Goal: Task Accomplishment & Management: Complete application form

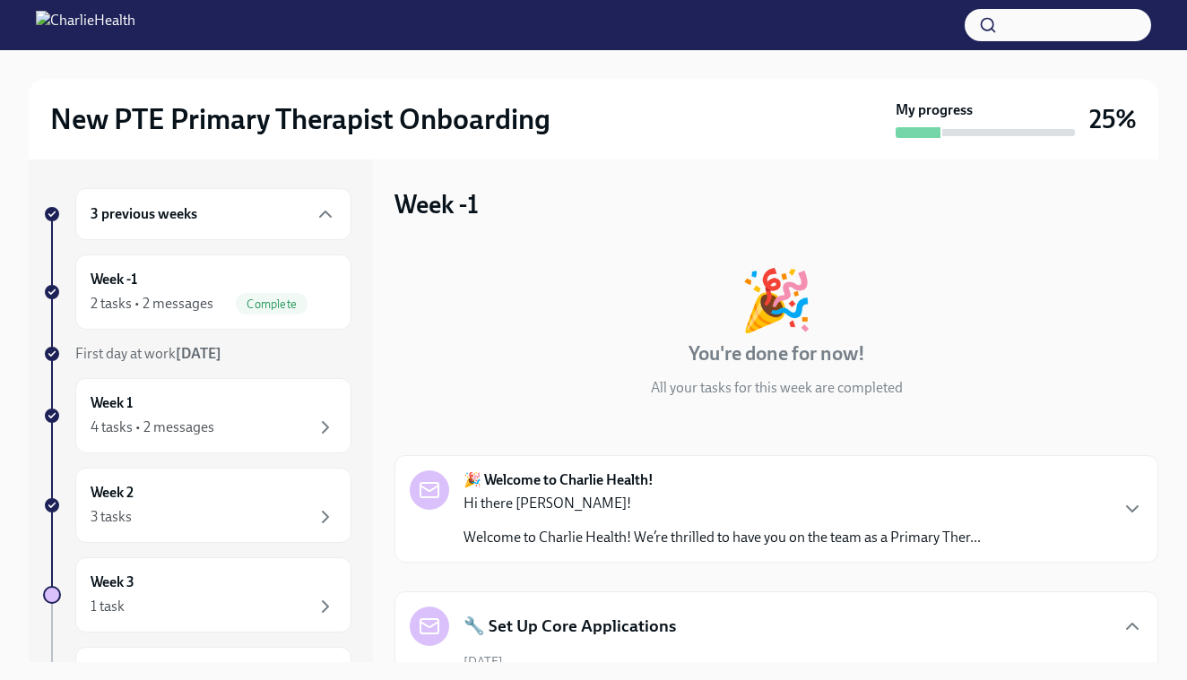
scroll to position [1342, 0]
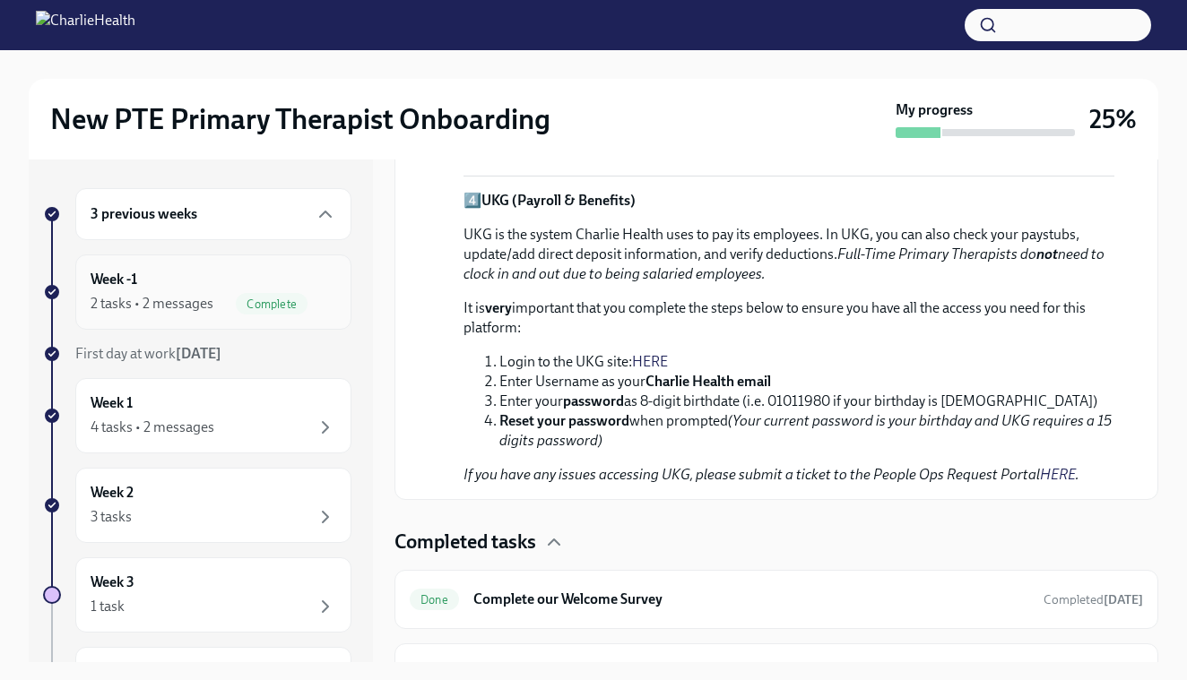
click at [266, 316] on div "Week -1 2 tasks • 2 messages Complete" at bounding box center [213, 292] width 276 height 75
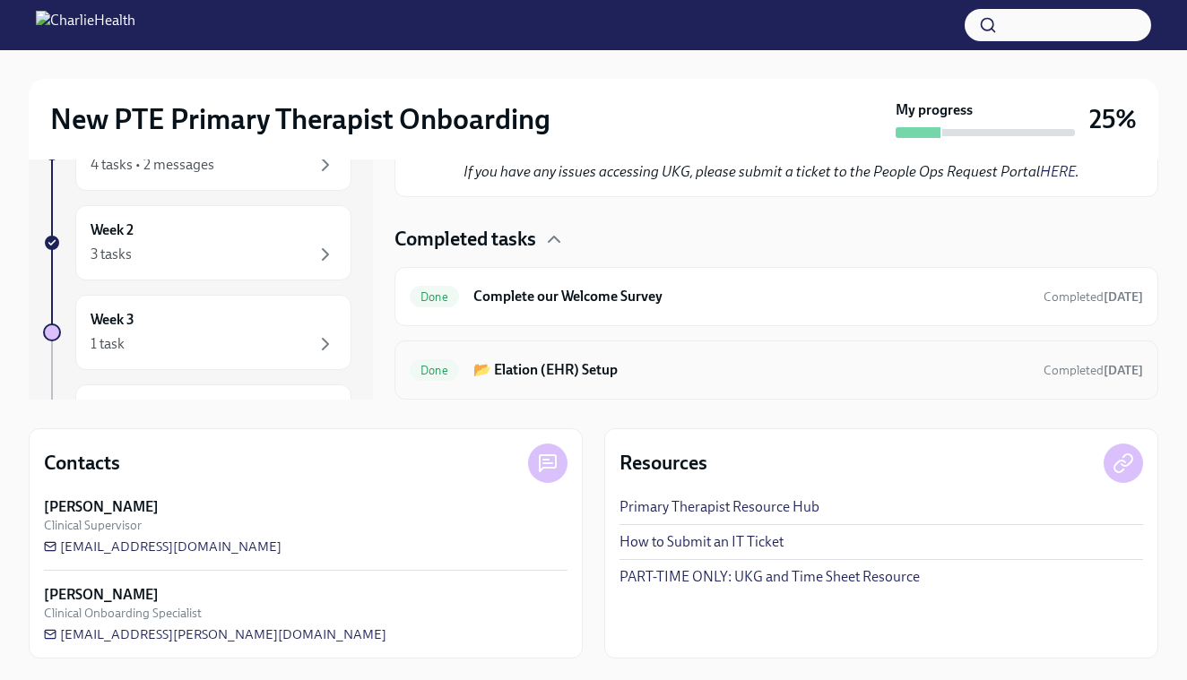
scroll to position [263, 0]
click at [310, 269] on div "Week 2 3 tasks" at bounding box center [213, 242] width 276 height 75
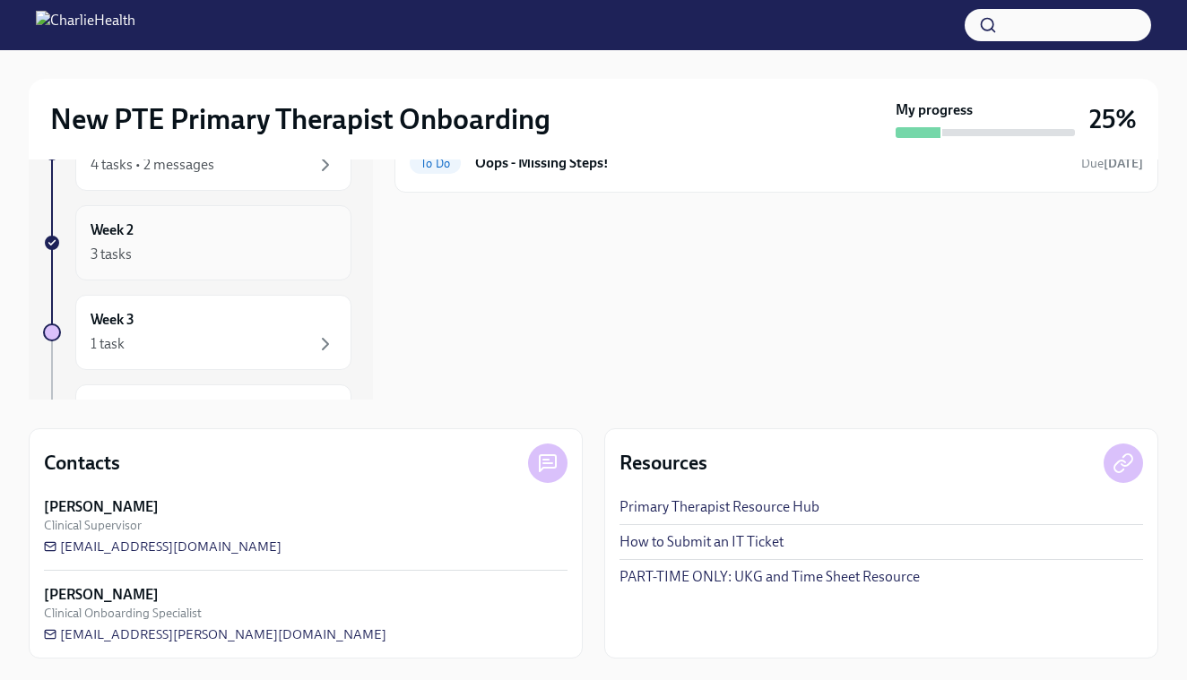
scroll to position [1, 0]
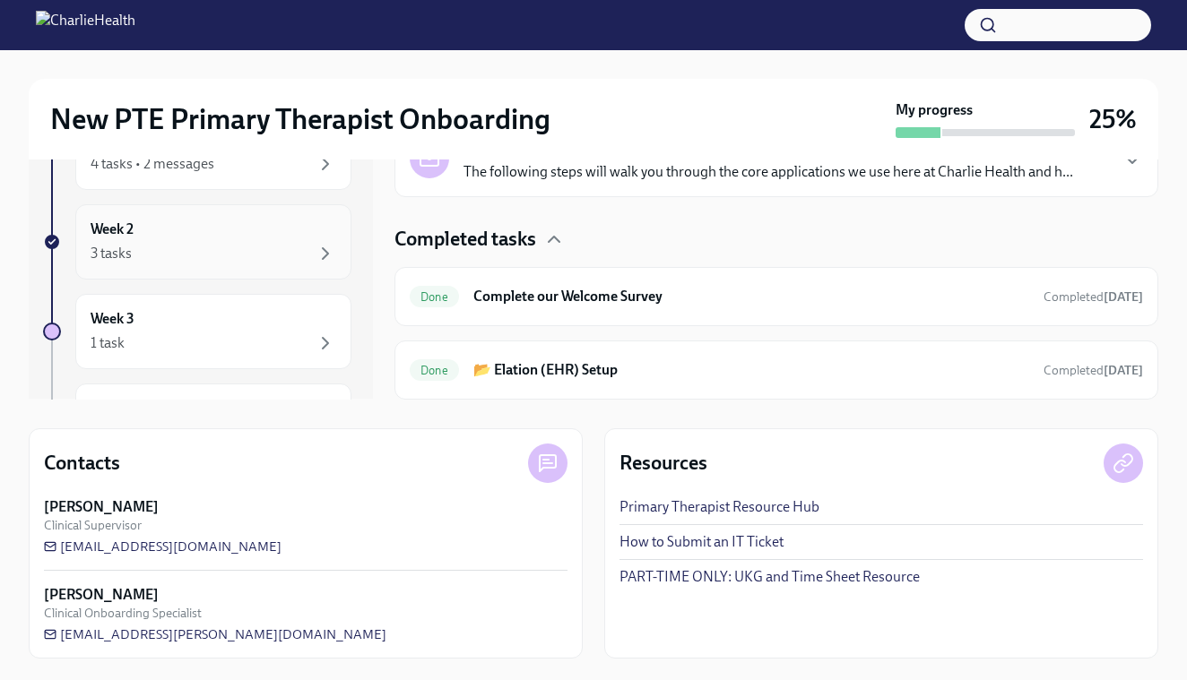
scroll to position [205, 0]
click at [208, 284] on div "3 previous weeks Week -1 2 tasks • 2 messages Complete First day at work [DATE]…" at bounding box center [197, 334] width 308 height 819
click at [235, 242] on div "Week 2 3 tasks" at bounding box center [214, 242] width 246 height 45
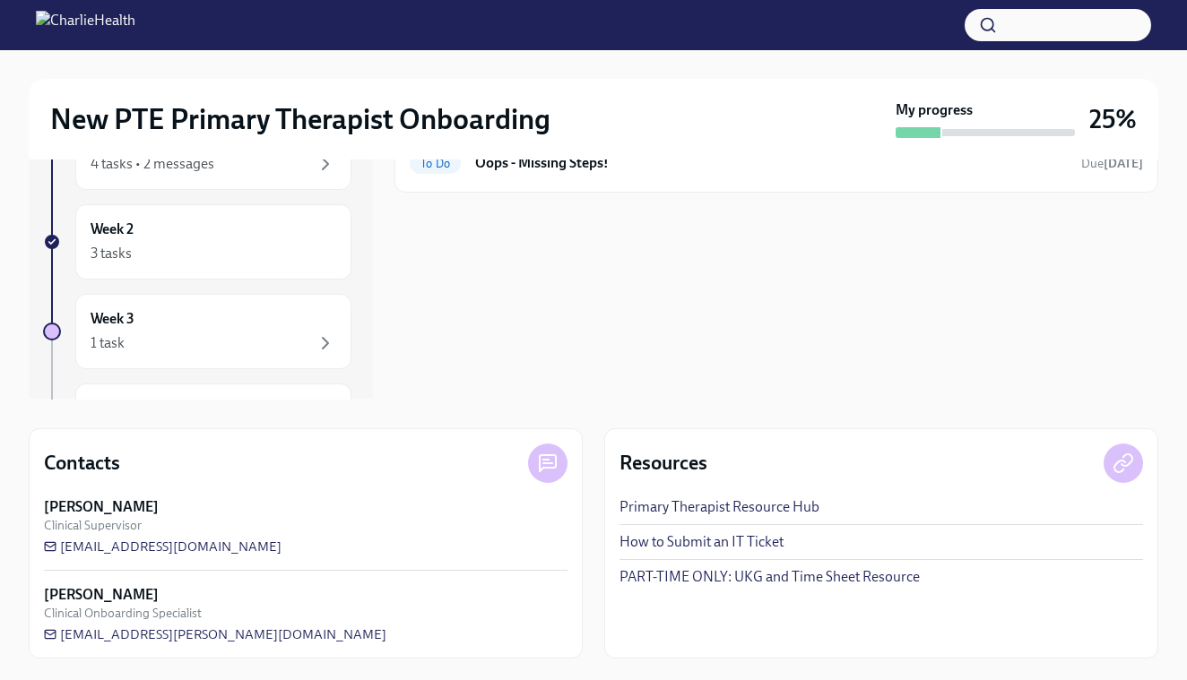
drag, startPoint x: 619, startPoint y: 324, endPoint x: 619, endPoint y: 298, distance: 26.9
click at [619, 298] on div "Week 2 To Do Clinical Onboarding: Week 2 Due [DATE] To Do Compliance Onboarding…" at bounding box center [776, 148] width 764 height 503
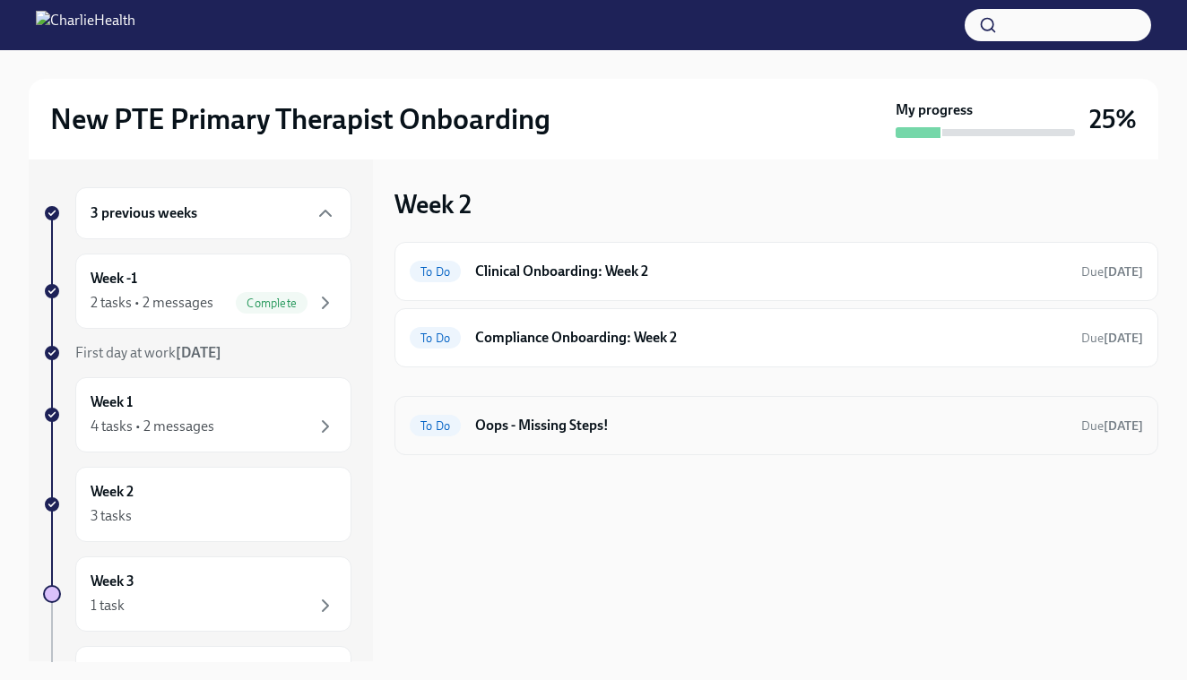
click at [489, 432] on h6 "Oops - Missing Steps!" at bounding box center [770, 426] width 591 height 20
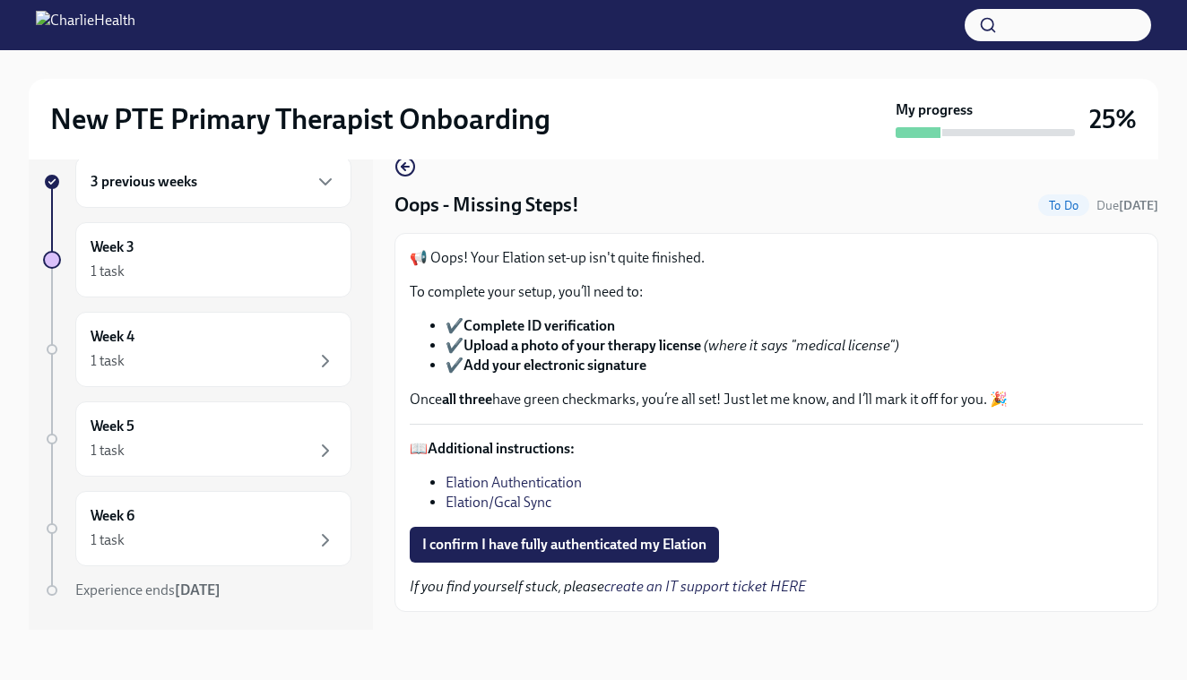
scroll to position [32, 0]
click at [613, 540] on span "I confirm I have fully authenticated my Elation" at bounding box center [564, 545] width 284 height 18
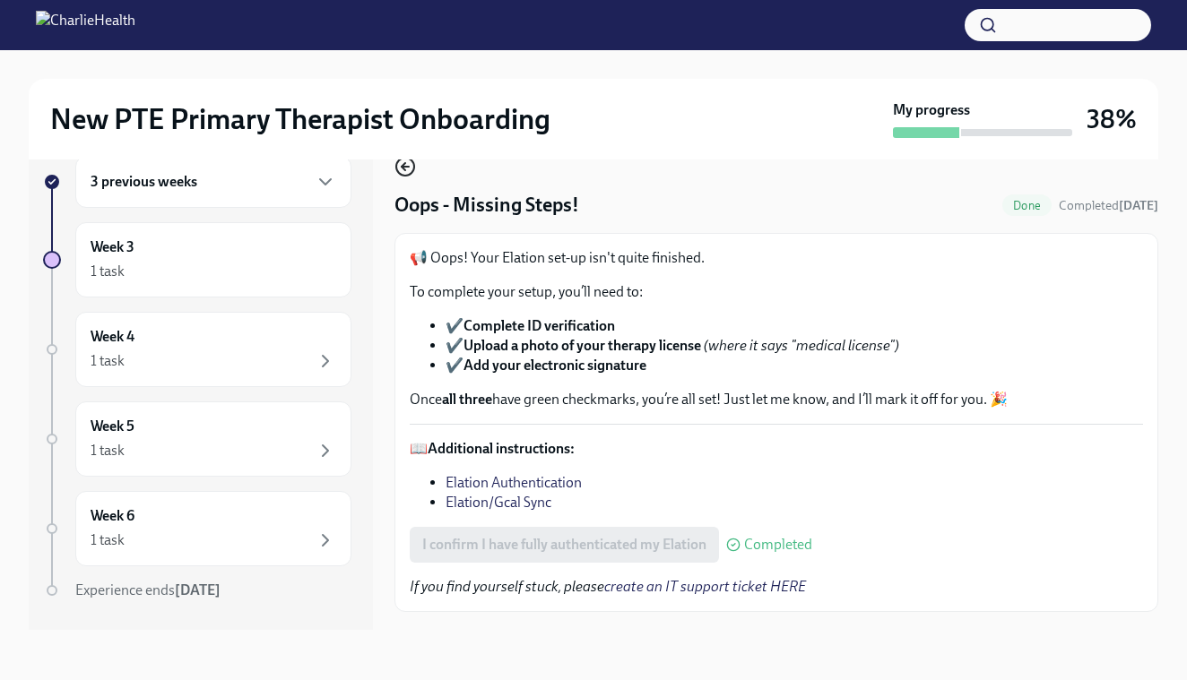
click at [406, 175] on icon "button" at bounding box center [405, 167] width 22 height 22
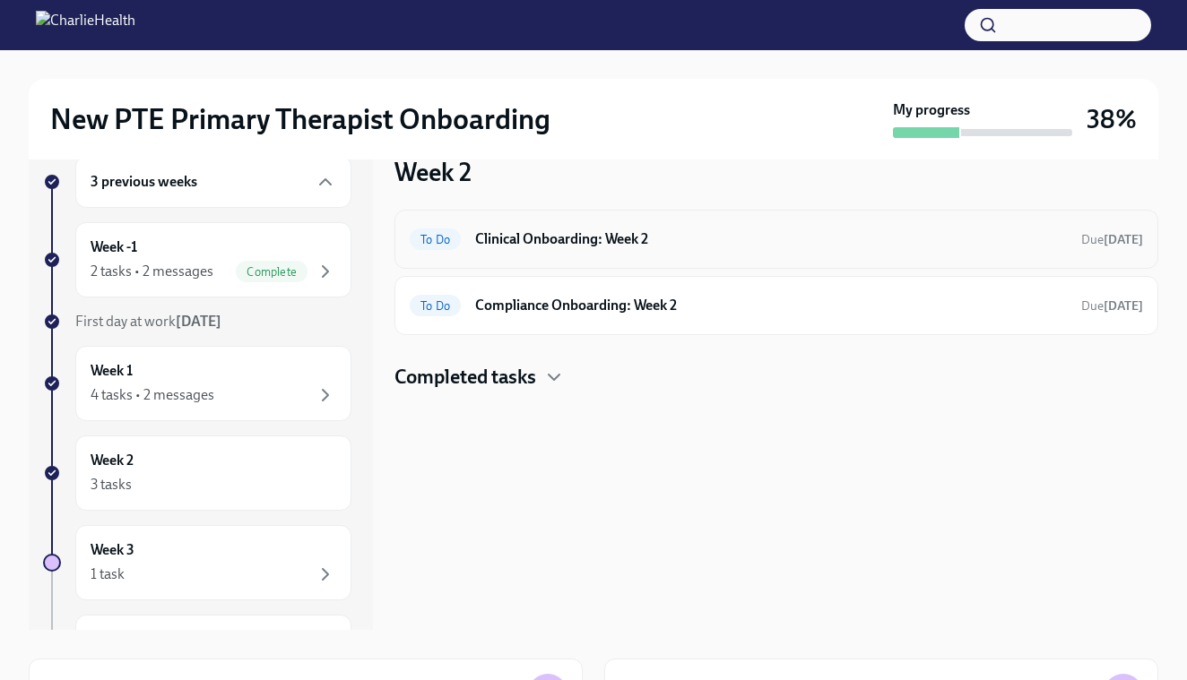
click at [690, 247] on h6 "Clinical Onboarding: Week 2" at bounding box center [770, 239] width 591 height 20
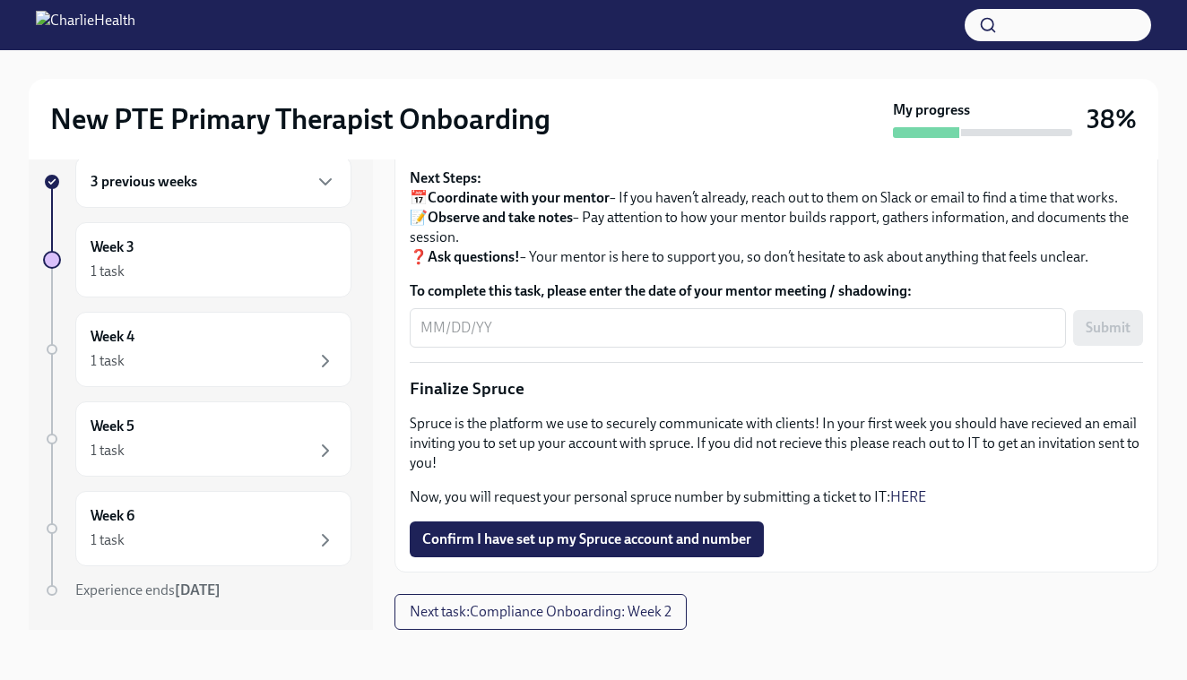
scroll to position [32, 0]
click at [290, 272] on div "1 task" at bounding box center [214, 272] width 246 height 22
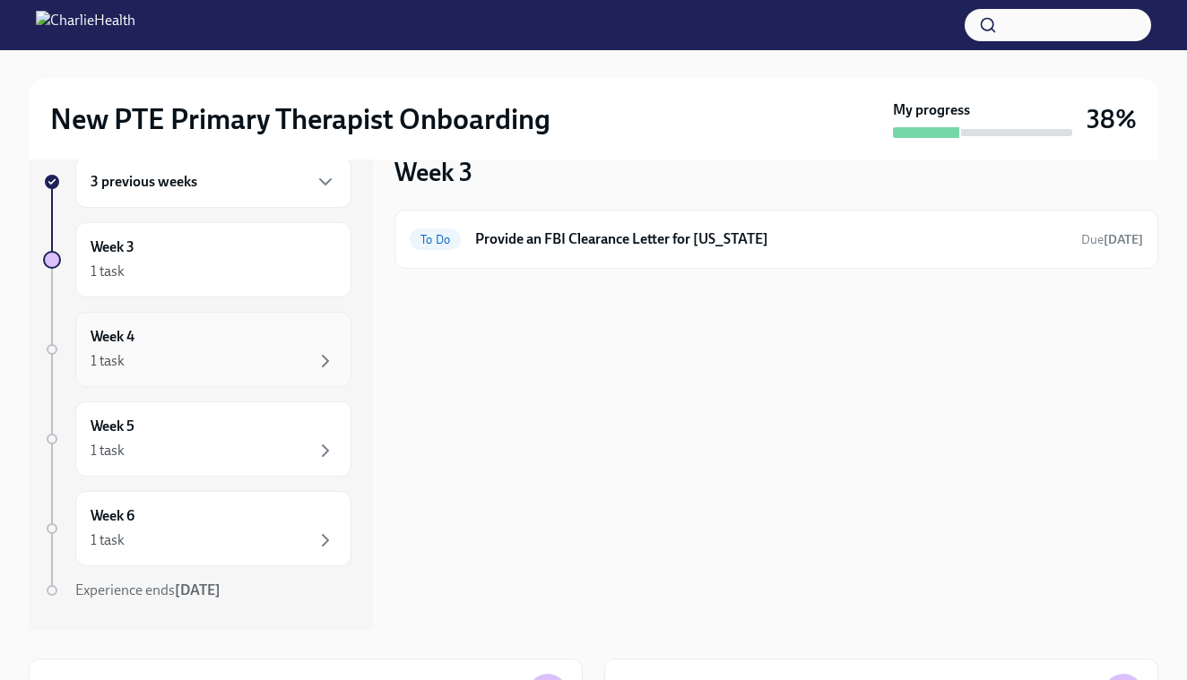
click at [260, 334] on div "Week 4 1 task" at bounding box center [214, 349] width 246 height 45
click at [266, 281] on div "1 task" at bounding box center [214, 272] width 246 height 22
click at [272, 186] on div "3 previous weeks" at bounding box center [214, 182] width 246 height 22
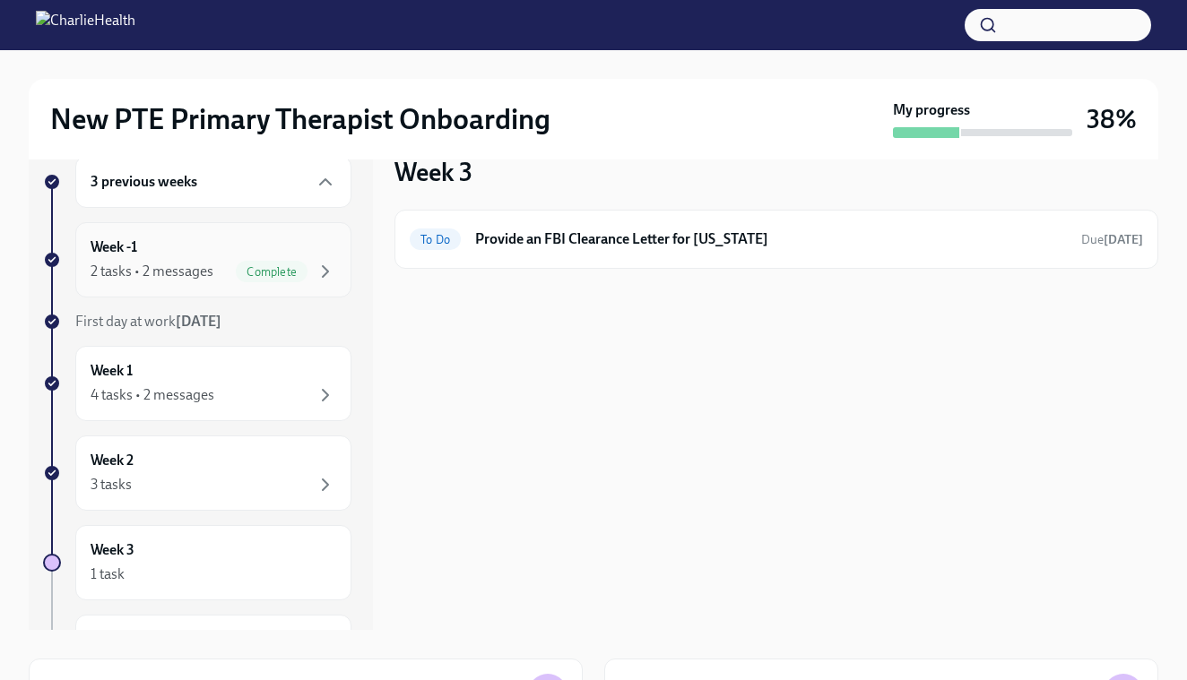
click at [267, 266] on span "Complete" at bounding box center [272, 271] width 72 height 13
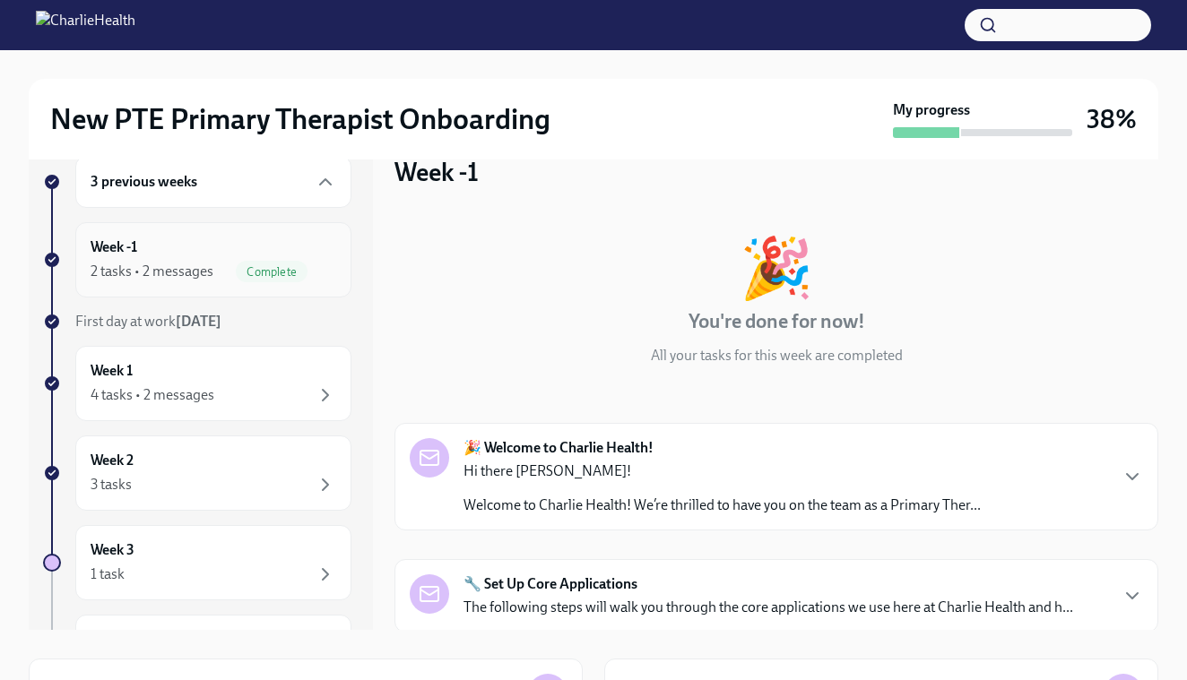
scroll to position [1, 0]
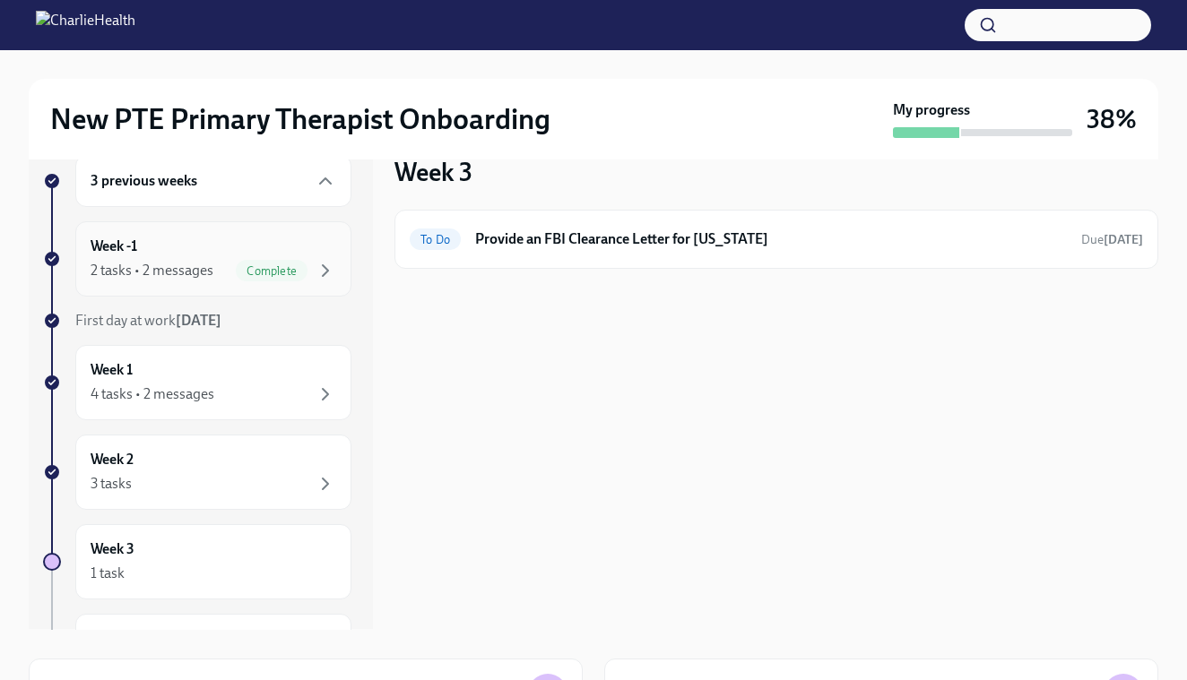
scroll to position [2, 0]
click at [252, 271] on span "Complete" at bounding box center [272, 269] width 72 height 13
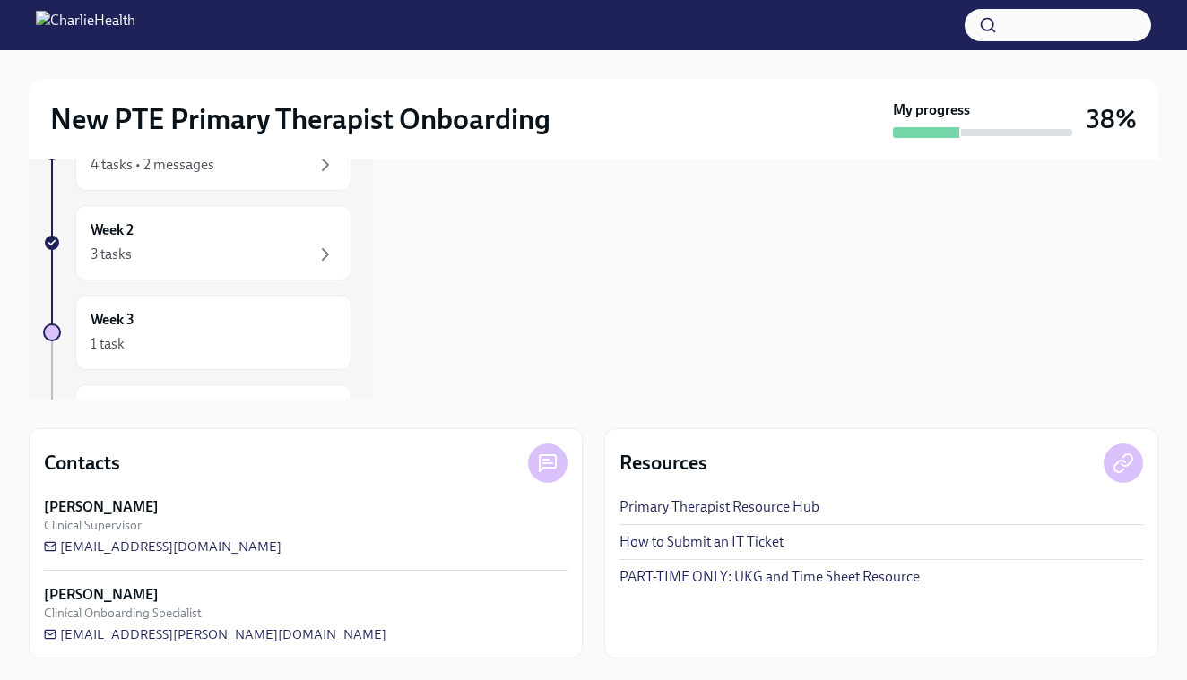
scroll to position [32, 0]
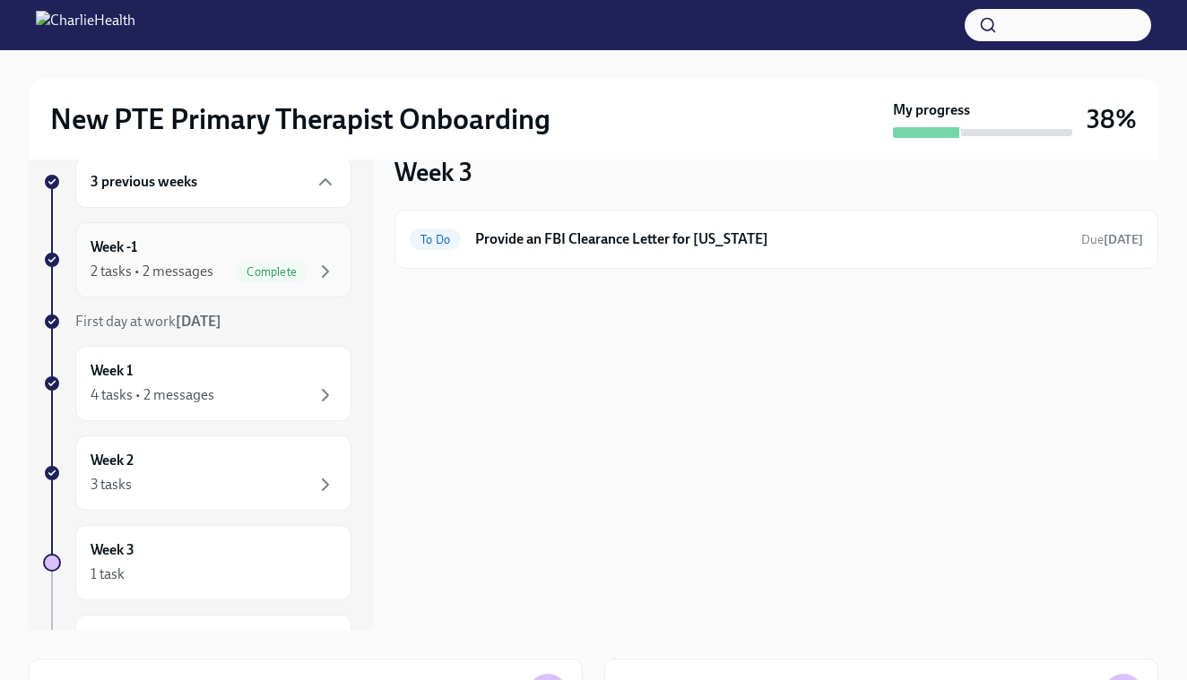
click at [263, 252] on div "Week -1 2 tasks • 2 messages Complete" at bounding box center [214, 259] width 246 height 45
click at [278, 255] on div "Week -1 2 tasks • 2 messages Complete" at bounding box center [214, 259] width 246 height 45
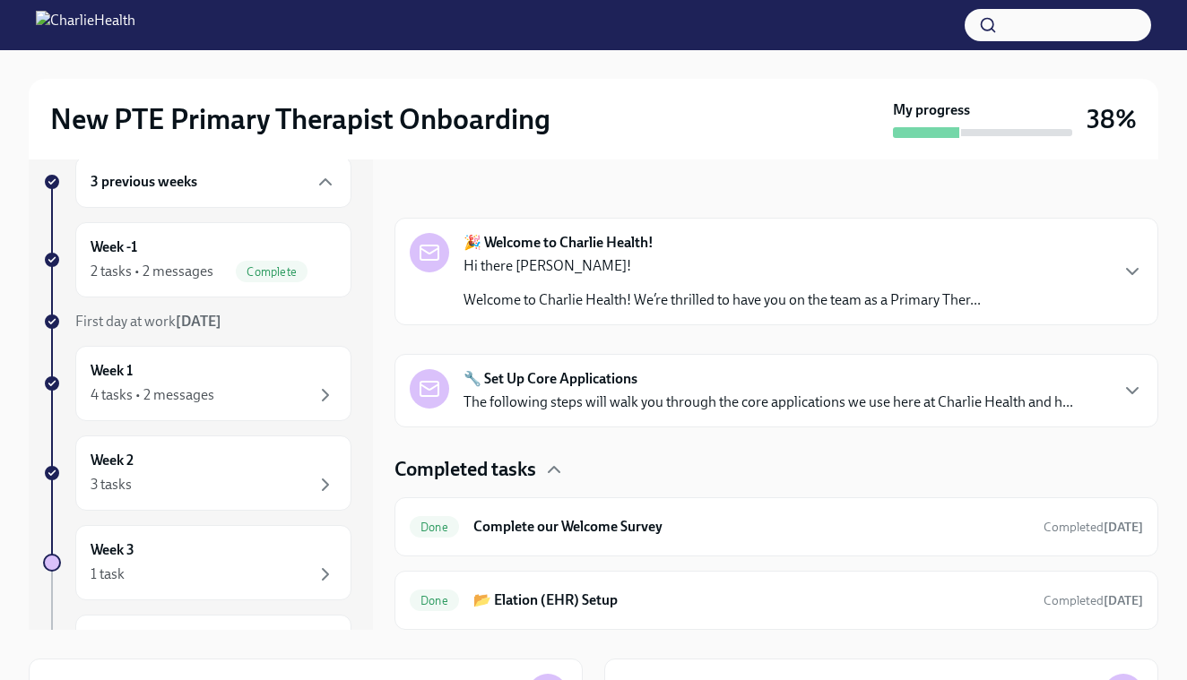
scroll to position [205, 0]
click at [577, 385] on strong "🔧 Set Up Core Applications" at bounding box center [550, 379] width 174 height 20
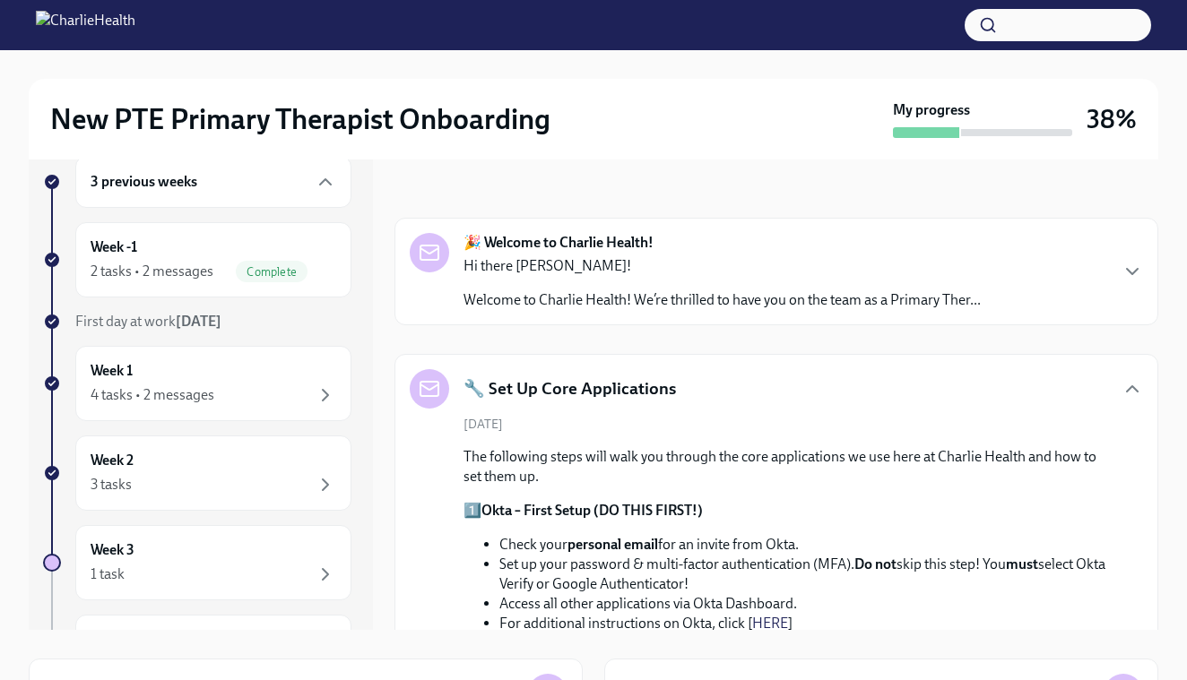
click at [660, 300] on p "Welcome to Charlie Health! We’re thrilled to have you on the team as a Primary …" at bounding box center [721, 300] width 517 height 20
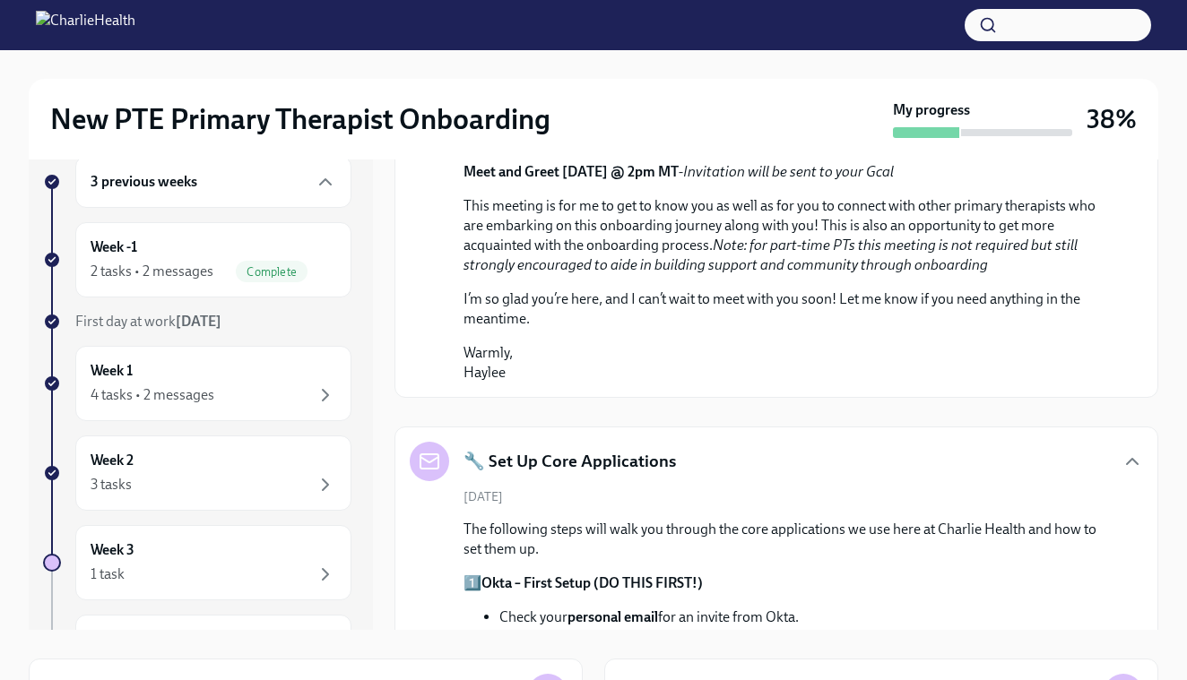
scroll to position [981, 0]
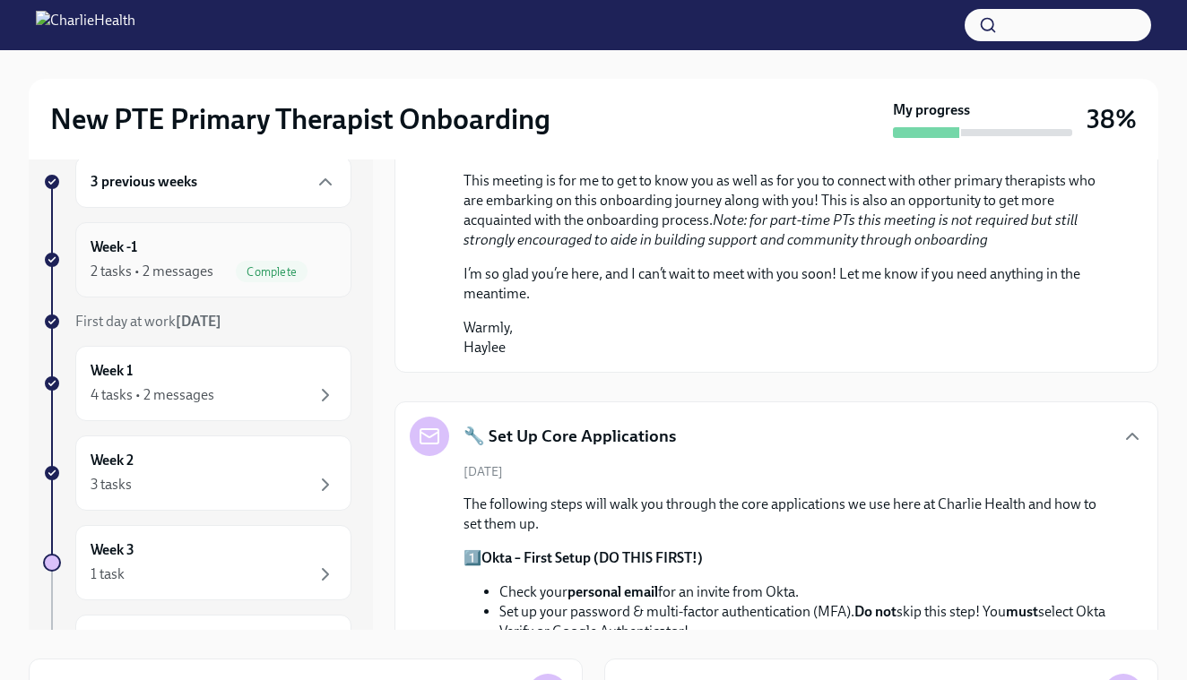
click at [240, 284] on div "Week -1 2 tasks • 2 messages Complete" at bounding box center [213, 259] width 276 height 75
click at [215, 374] on div "Week 1 4 tasks • 2 messages" at bounding box center [214, 383] width 246 height 45
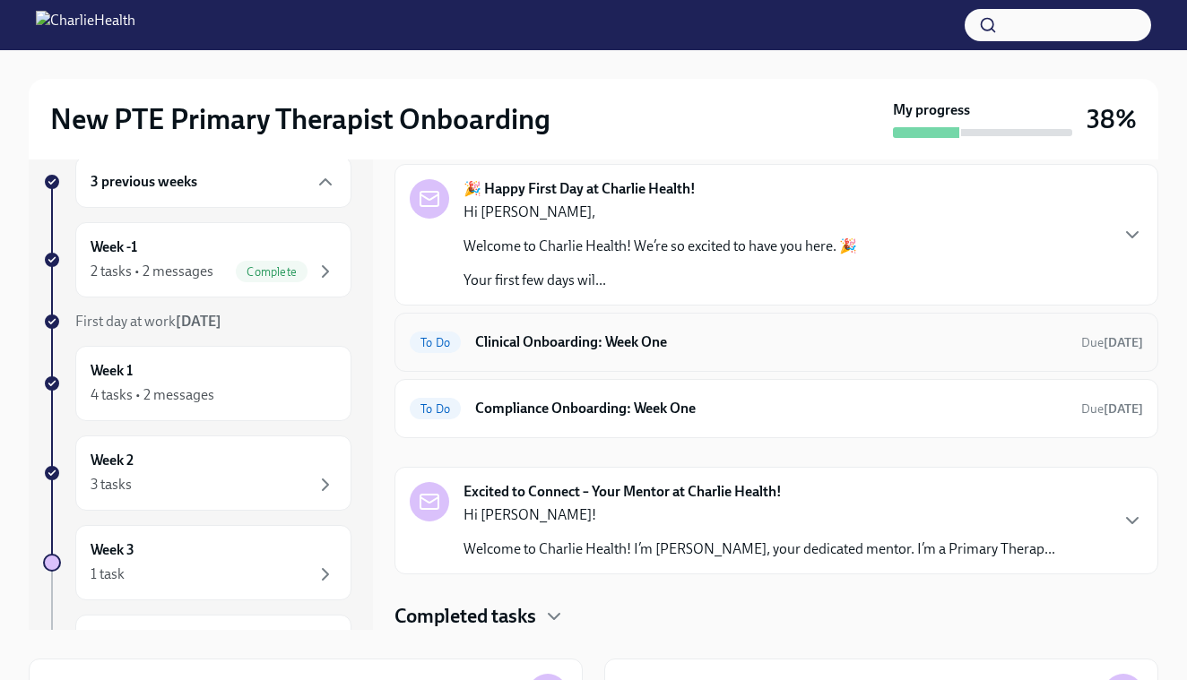
click at [453, 344] on span "To Do" at bounding box center [435, 342] width 51 height 13
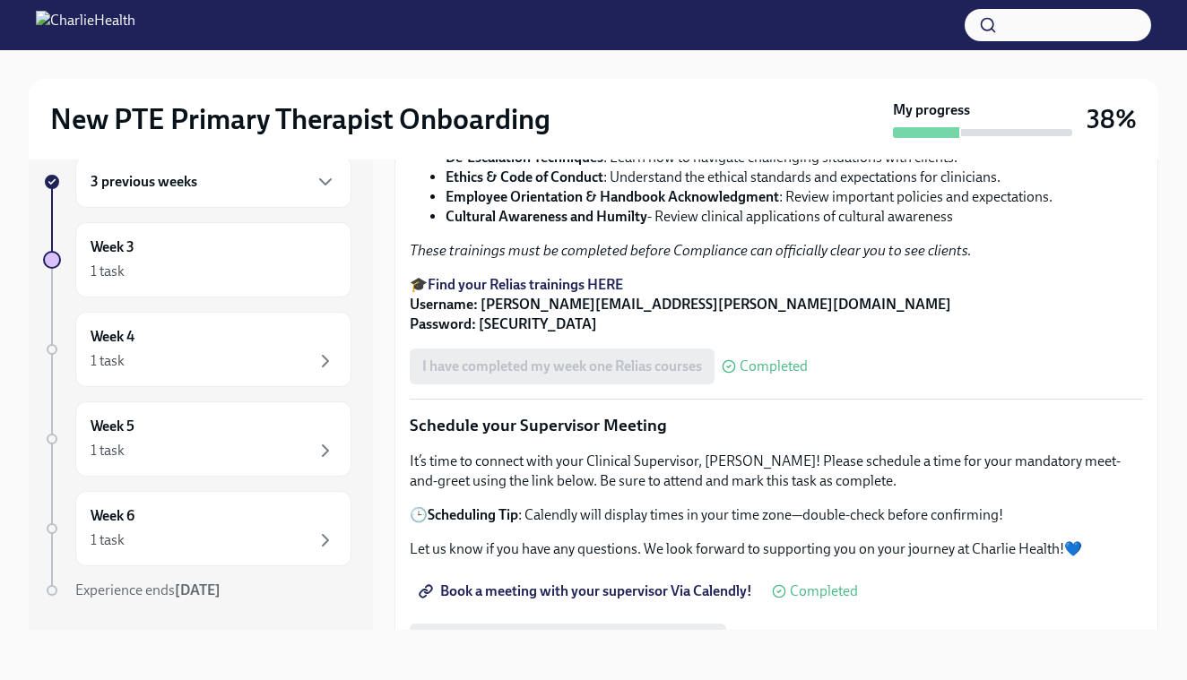
scroll to position [1115, 0]
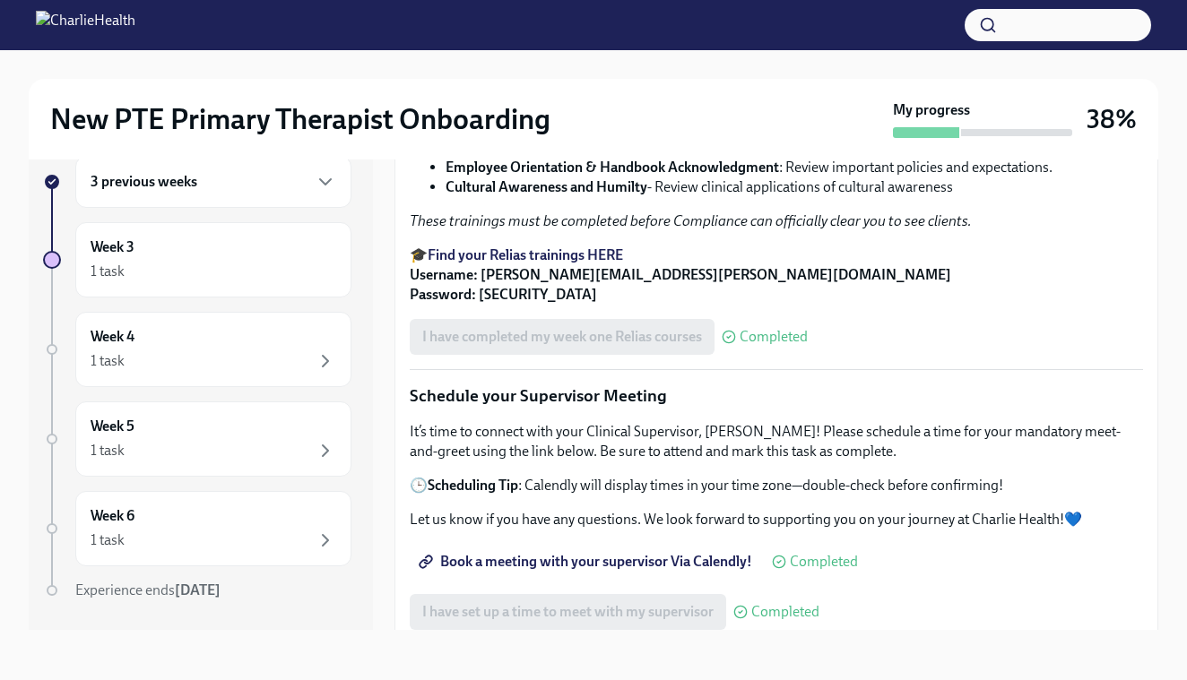
click at [462, 263] on strong "Find your Relias trainings HERE" at bounding box center [524, 254] width 195 height 17
click at [584, 263] on strong "Find your Relias trainings HERE" at bounding box center [524, 254] width 195 height 17
click at [462, 263] on strong "Find your Relias trainings HERE" at bounding box center [524, 254] width 195 height 17
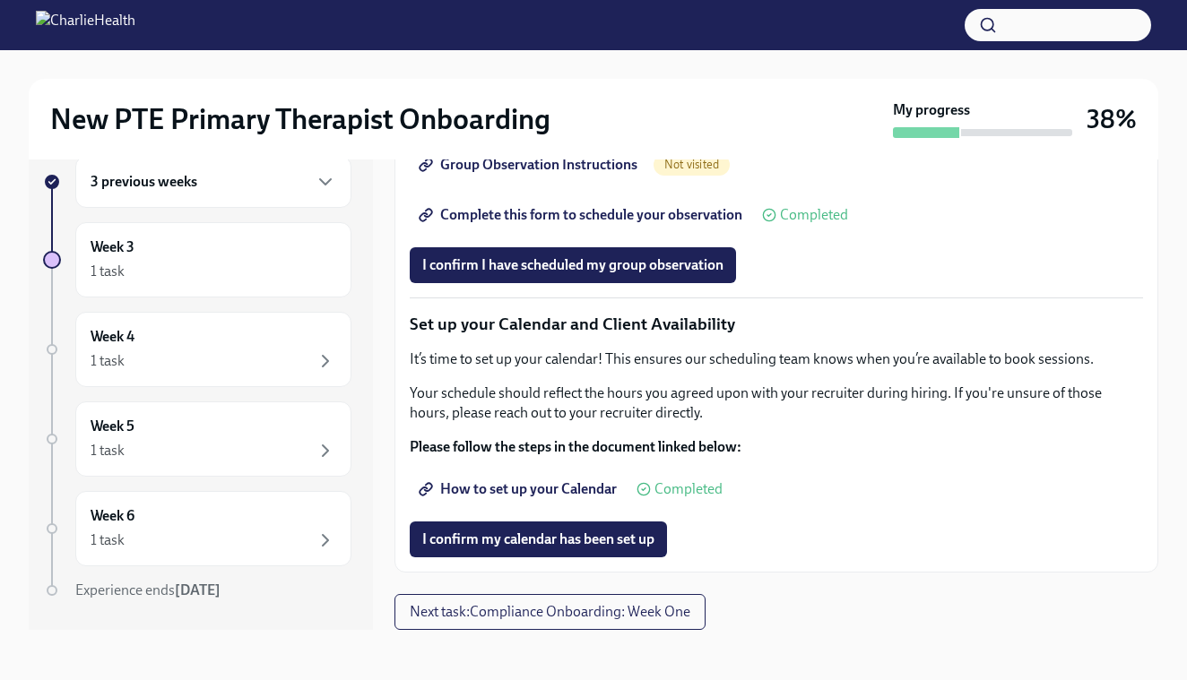
scroll to position [2550, 0]
click at [583, 482] on span "How to set up your Calendar" at bounding box center [519, 489] width 194 height 18
click at [544, 535] on span "I confirm my calendar has been set up" at bounding box center [538, 540] width 232 height 18
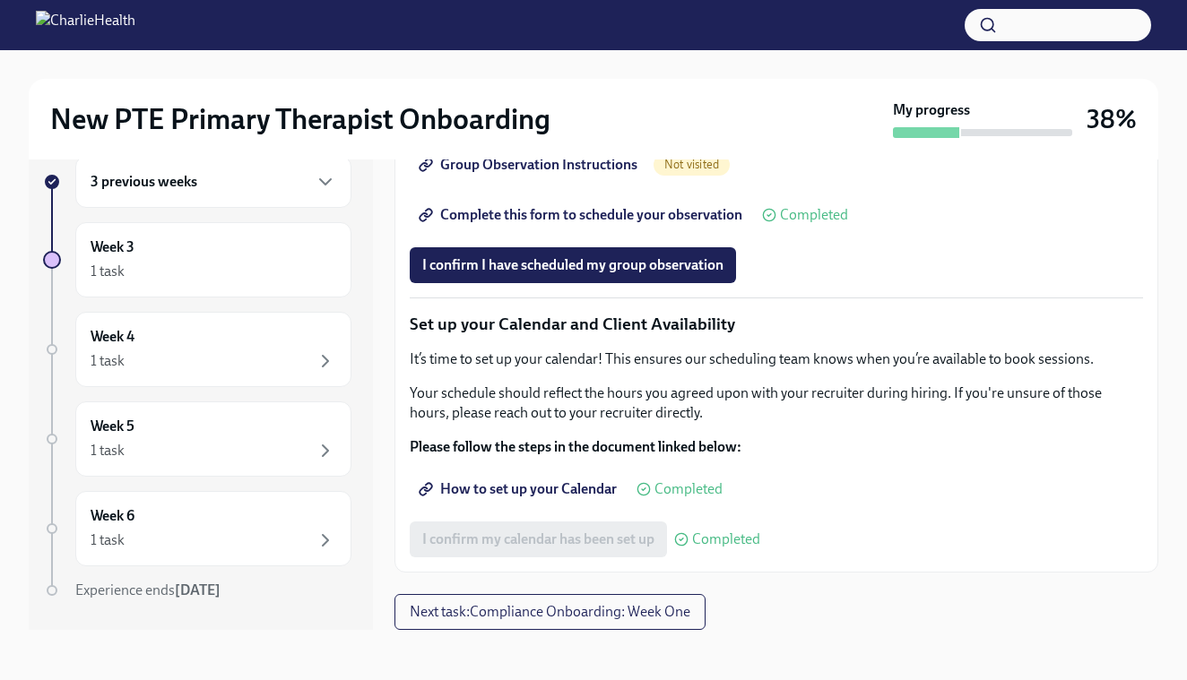
scroll to position [32, 0]
click at [560, 614] on span "Next task : Compliance Onboarding: Week One" at bounding box center [550, 612] width 281 height 18
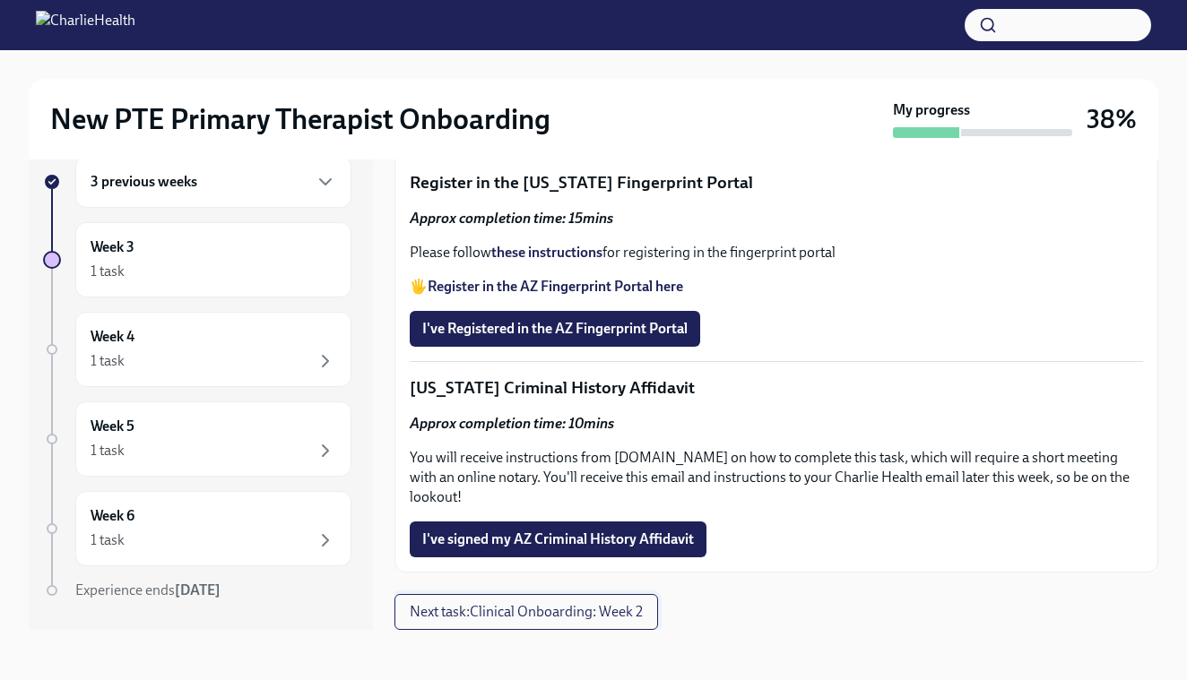
scroll to position [1434, 0]
click at [498, 619] on span "Next task : Clinical Onboarding: Week 2" at bounding box center [526, 612] width 233 height 18
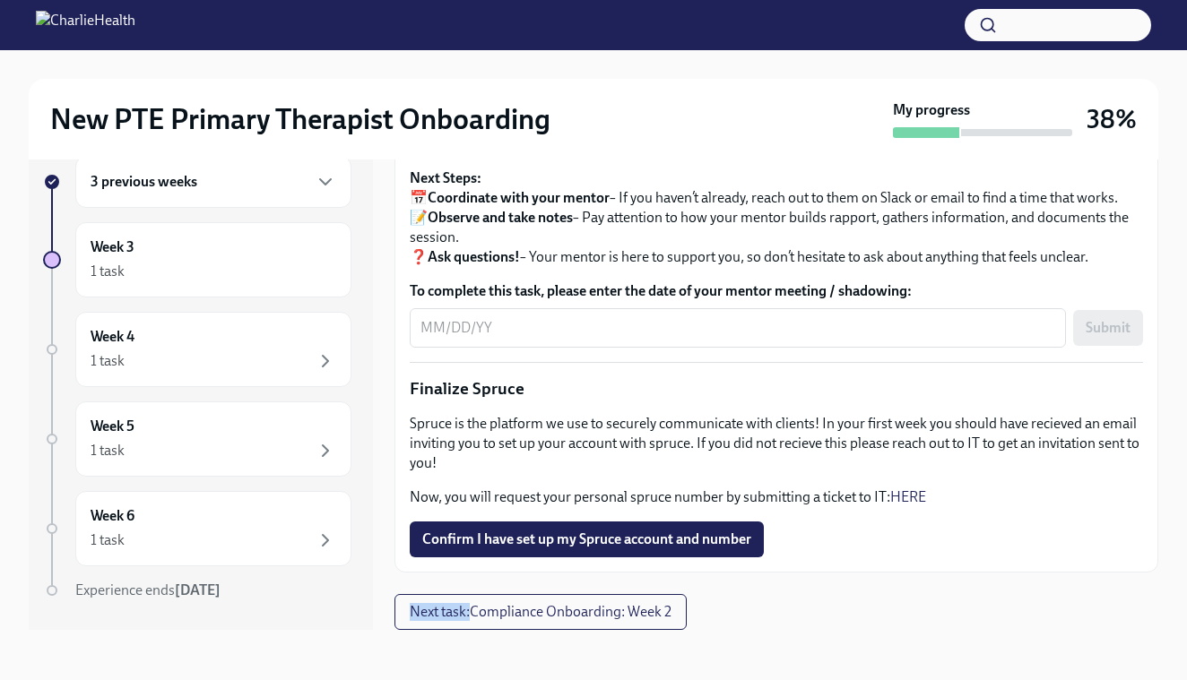
scroll to position [1987, 0]
